Goal: Transaction & Acquisition: Book appointment/travel/reservation

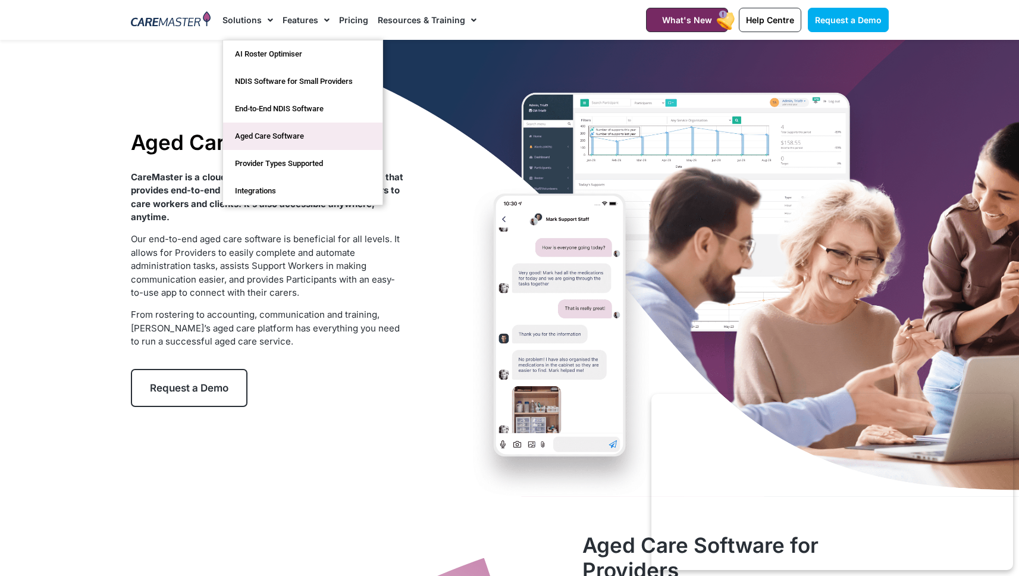
click at [306, 137] on link "Aged Care Software" at bounding box center [302, 135] width 159 height 27
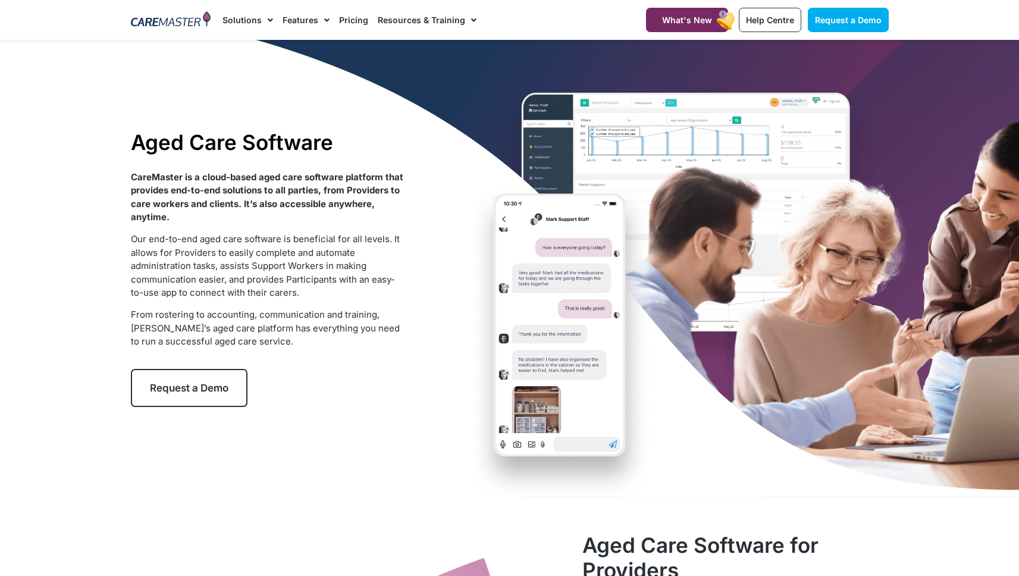
click at [213, 473] on div "Aged Care Software CareMaster is a cloud-based aged care software platform that…" at bounding box center [509, 268] width 769 height 457
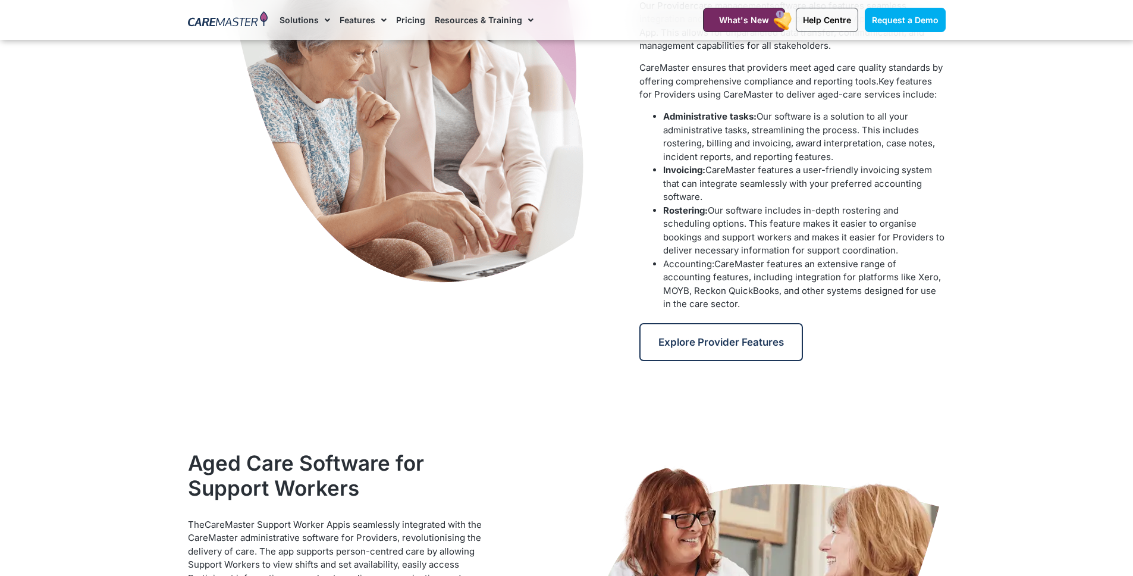
scroll to position [660, 0]
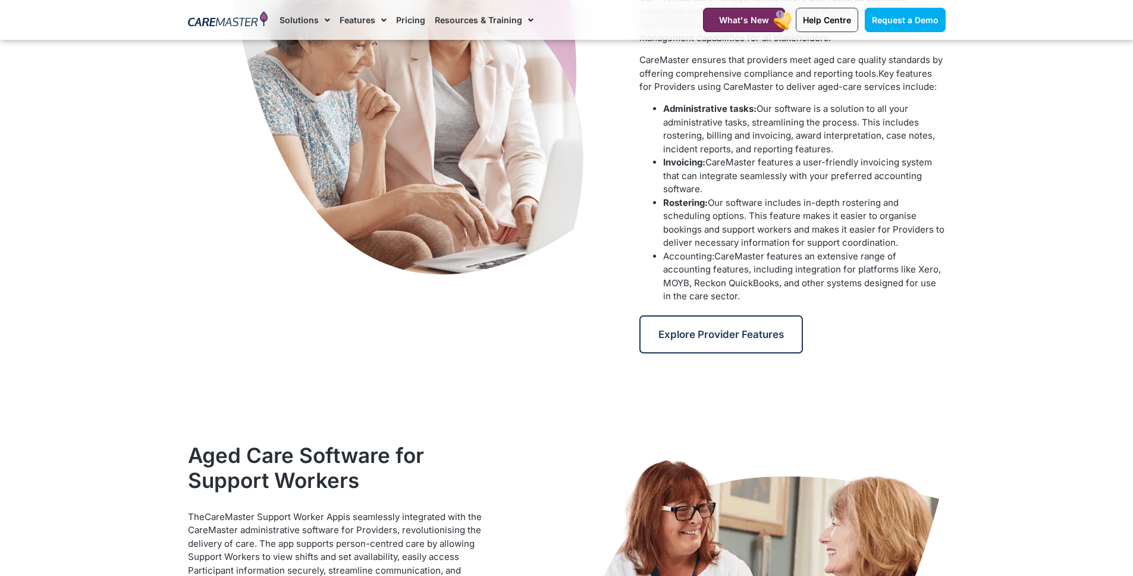
click at [342, 256] on img at bounding box center [407, 89] width 357 height 387
